Goal: Information Seeking & Learning: Learn about a topic

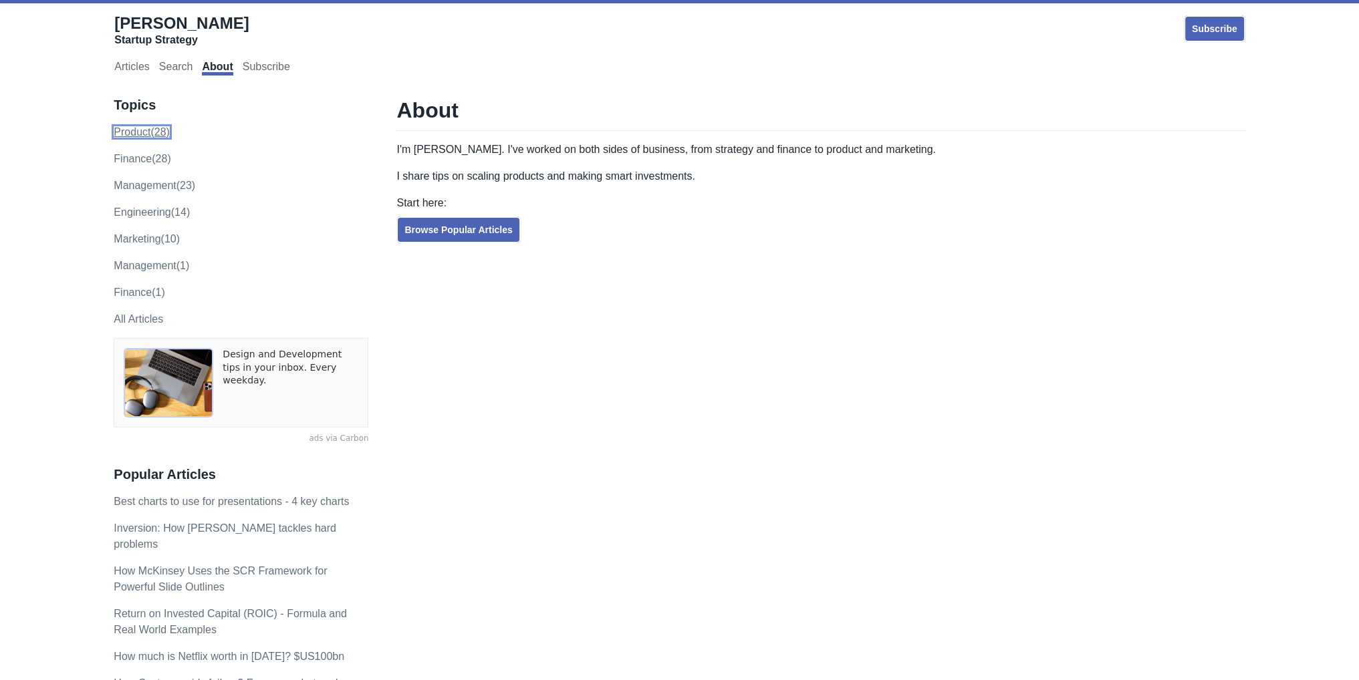
click at [138, 134] on link "product (28)" at bounding box center [142, 131] width 56 height 11
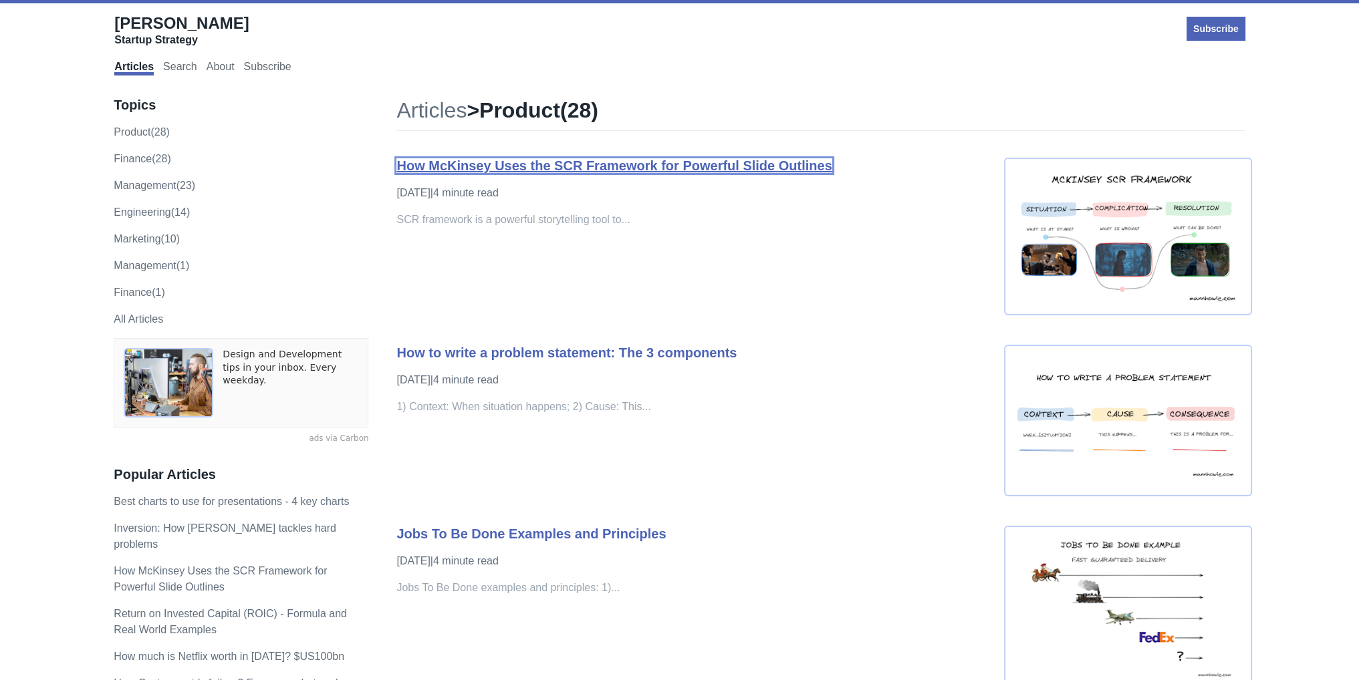
click at [668, 165] on link "How McKinsey Uses the SCR Framework for Powerful Slide Outlines" at bounding box center [613, 165] width 435 height 15
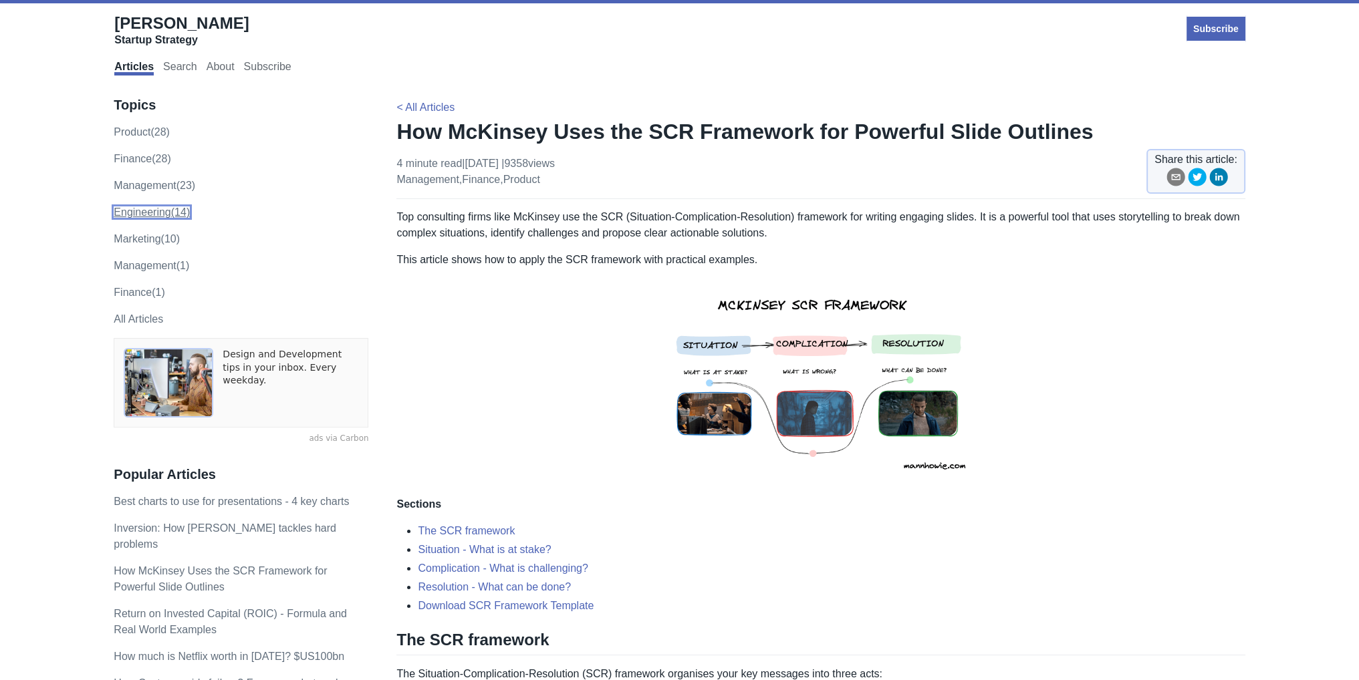
click at [143, 212] on link "engineering (14)" at bounding box center [152, 211] width 76 height 11
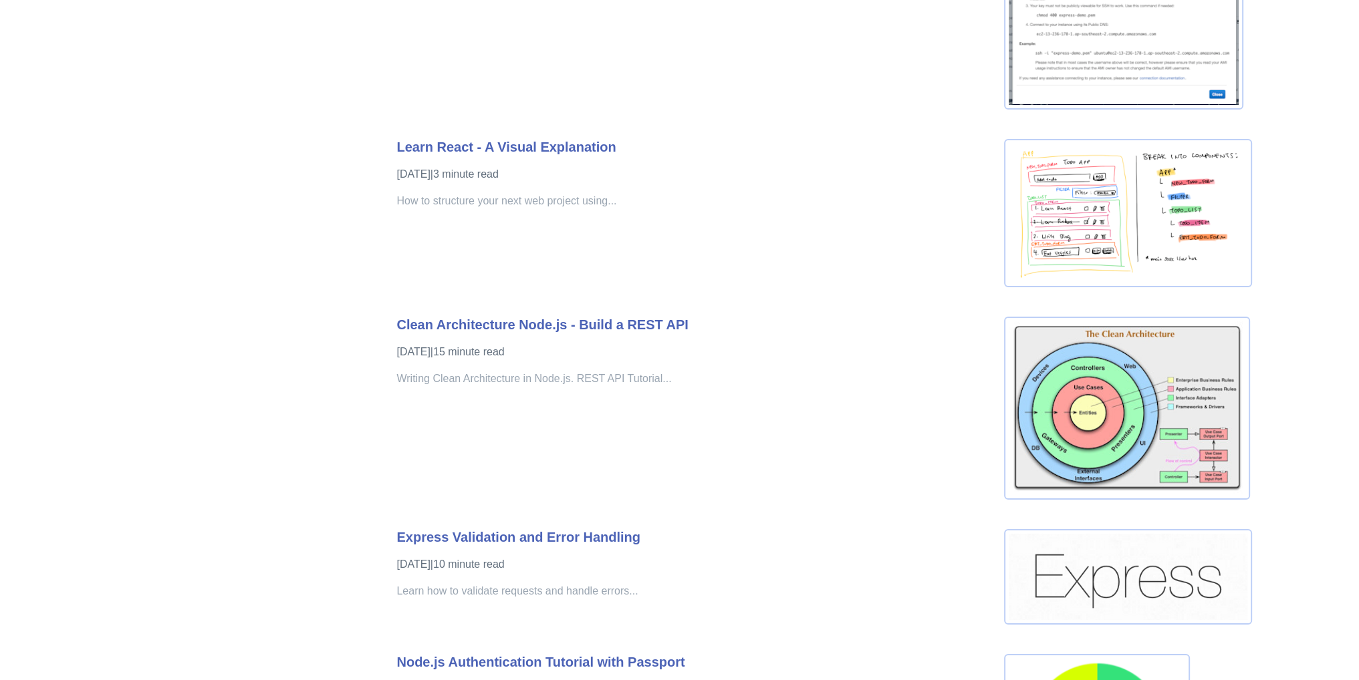
scroll to position [1684, 0]
